Goal: Communication & Community: Answer question/provide support

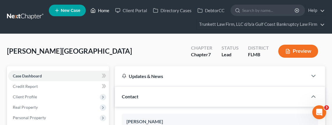
click at [103, 9] on link "Home" at bounding box center [100, 10] width 25 height 10
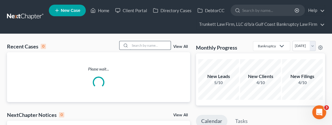
click at [143, 45] on input "search" at bounding box center [150, 45] width 41 height 8
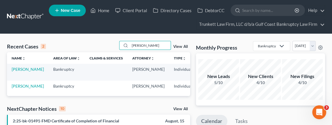
type input "[PERSON_NAME]"
click at [14, 72] on td "[PERSON_NAME]" at bounding box center [28, 72] width 42 height 17
click at [19, 70] on link "[PERSON_NAME]" at bounding box center [28, 69] width 32 height 5
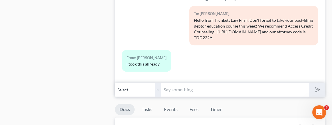
scroll to position [393, 0]
click at [181, 86] on input "text" at bounding box center [236, 90] width 148 height 14
type input "h"
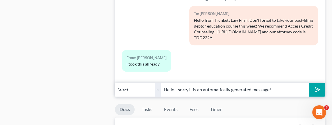
type input "Hello - sorry it is an automatically generated message!"
click at [317, 89] on icon "submit" at bounding box center [317, 90] width 8 height 8
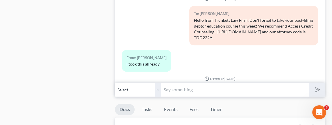
scroll to position [449, 0]
